Goal: Check status: Check status

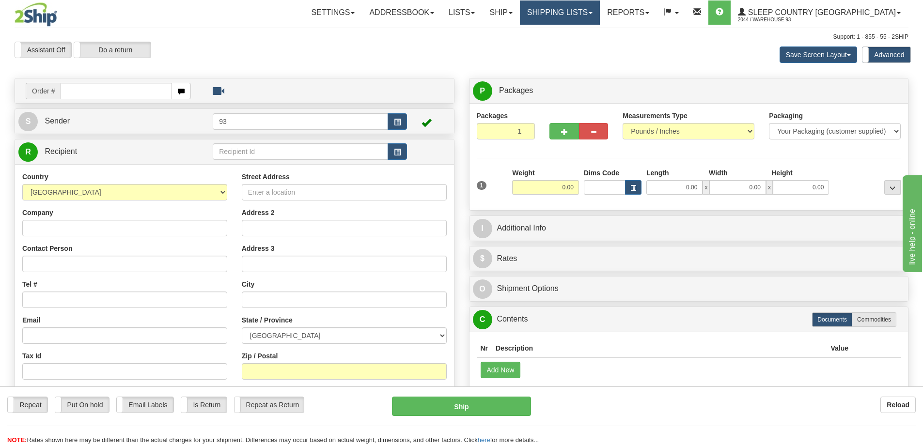
click at [593, 15] on link "Shipping lists" at bounding box center [560, 12] width 80 height 24
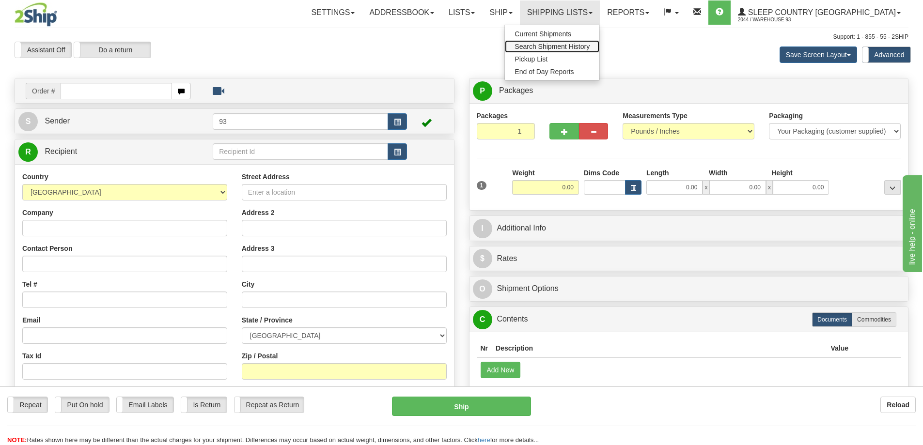
click at [589, 48] on span "Search Shipment History" at bounding box center [551, 47] width 75 height 8
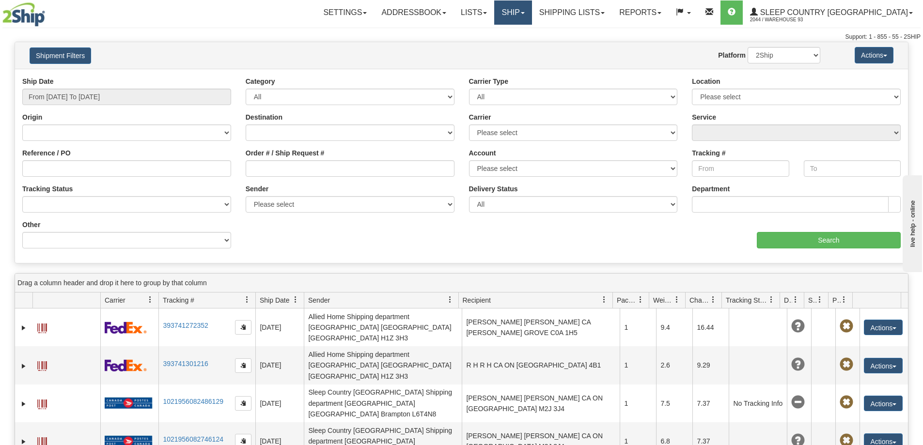
click at [531, 12] on link "Ship" at bounding box center [512, 12] width 37 height 24
click at [612, 14] on link "Shipping lists" at bounding box center [572, 12] width 80 height 24
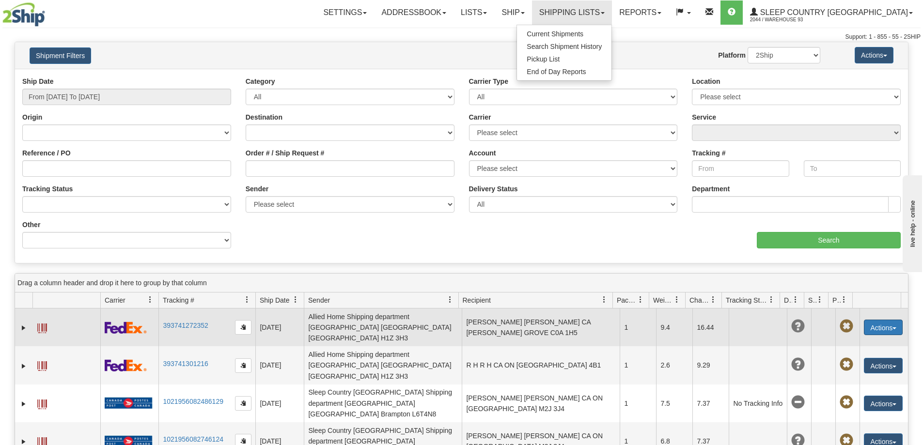
click at [887, 321] on button "Actions" at bounding box center [883, 327] width 39 height 15
